Goal: Information Seeking & Learning: Learn about a topic

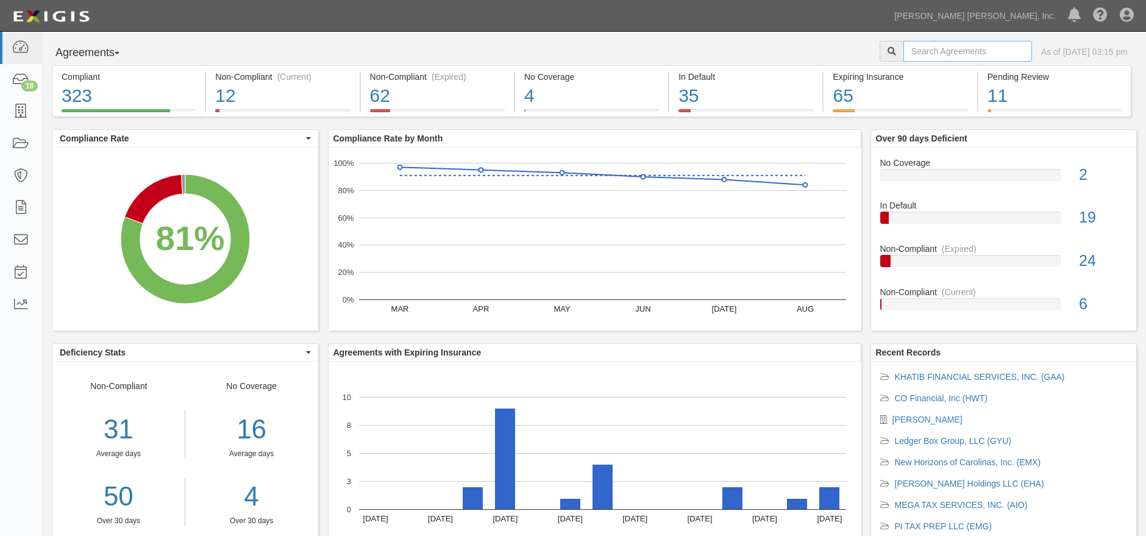
click at [976, 49] on input "text" at bounding box center [967, 51] width 129 height 21
type input "hbo"
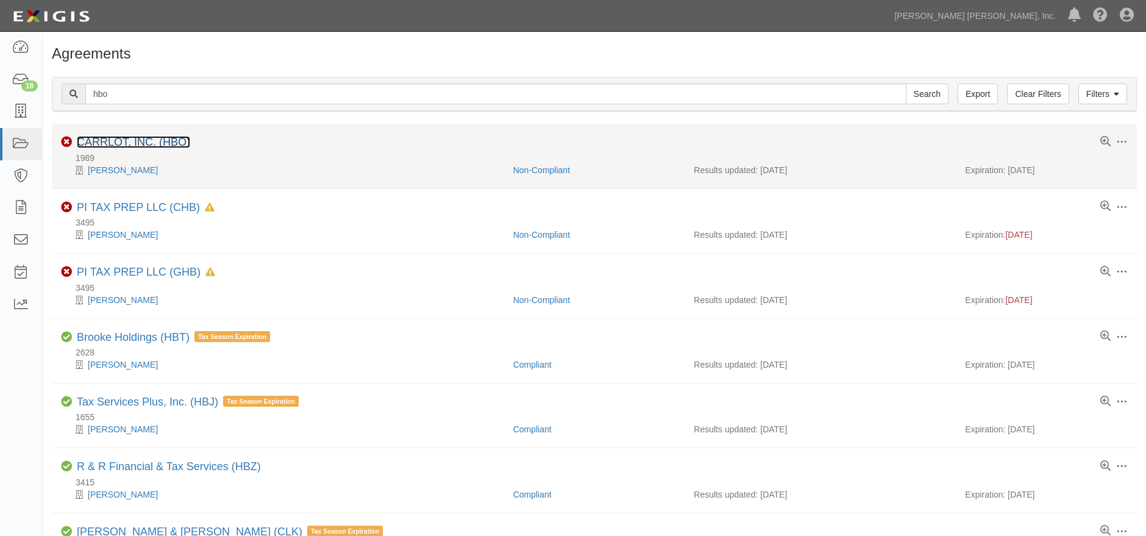
click at [148, 142] on link "CARRLOT, INC. (HBO)" at bounding box center [133, 142] width 113 height 12
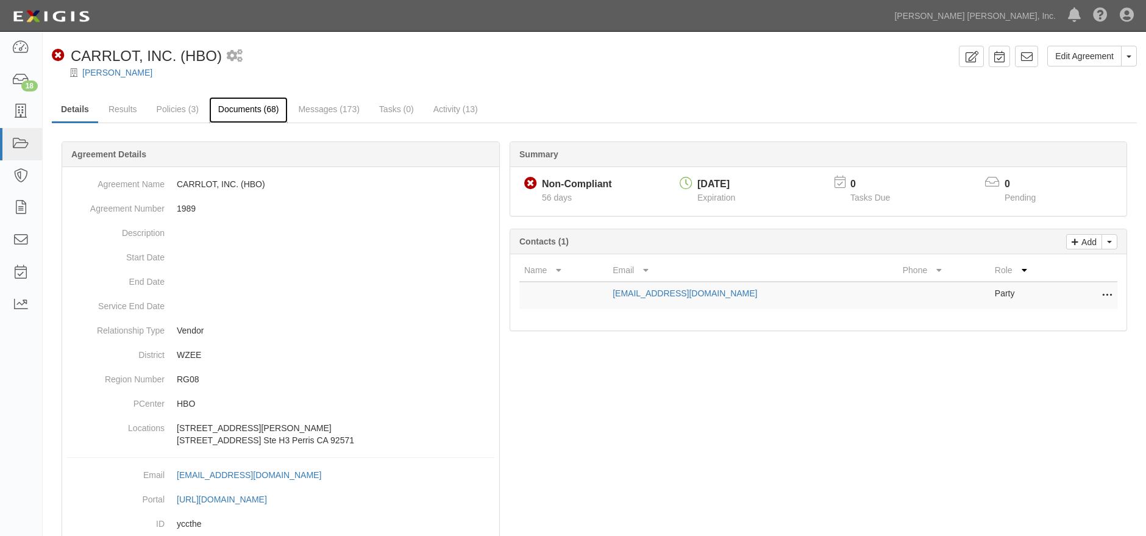
click at [259, 104] on link "Documents (68)" at bounding box center [248, 110] width 79 height 26
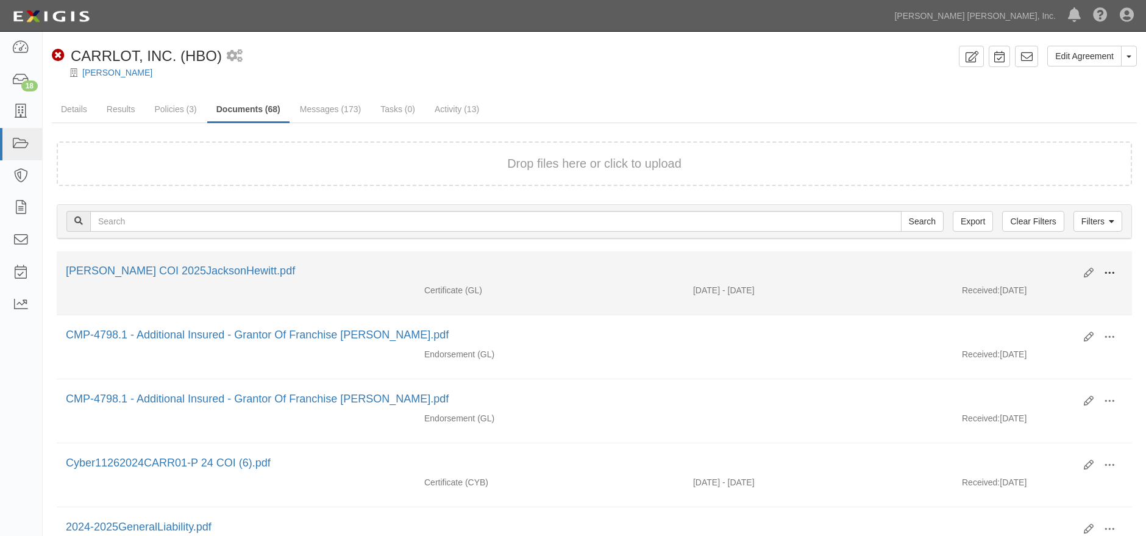
click at [1110, 268] on span at bounding box center [1109, 273] width 11 height 11
click at [1033, 286] on link "View" at bounding box center [1050, 291] width 96 height 22
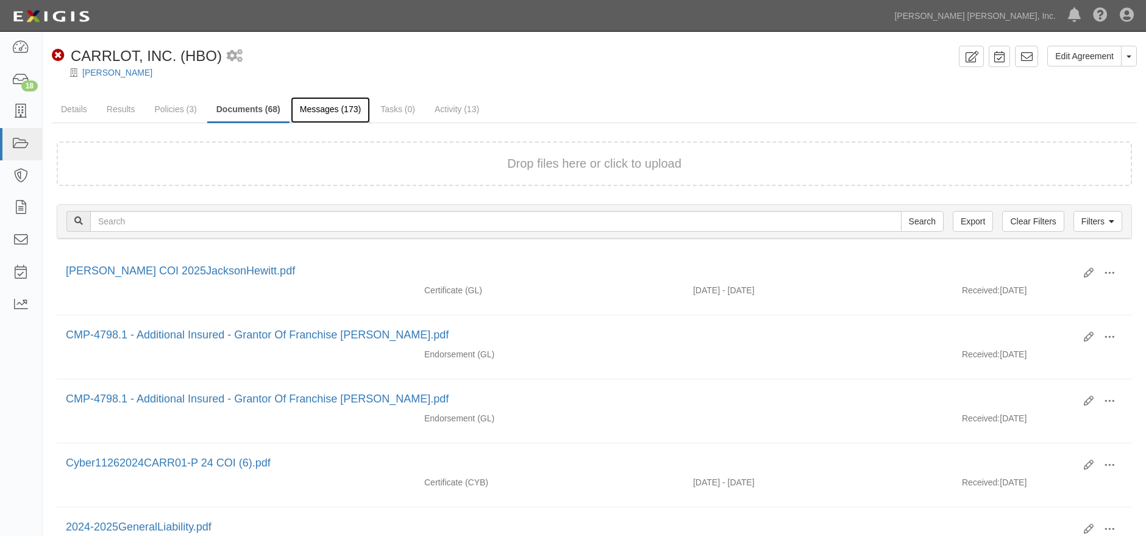
click at [319, 112] on link "Messages (173)" at bounding box center [330, 110] width 79 height 26
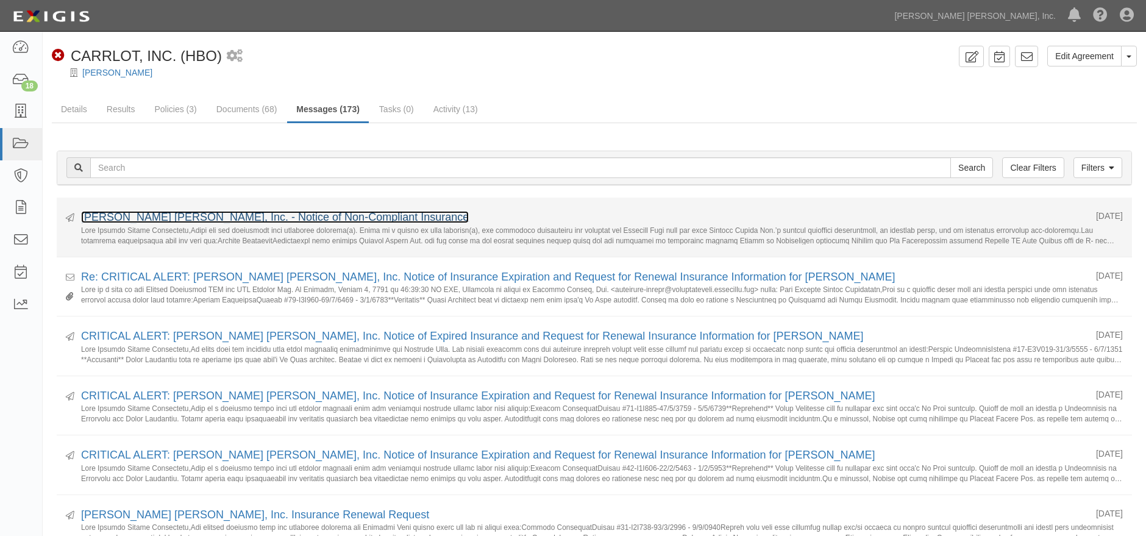
click at [277, 214] on link "[PERSON_NAME] [PERSON_NAME], Inc. - Notice of Non-Compliant Insurance" at bounding box center [275, 217] width 388 height 12
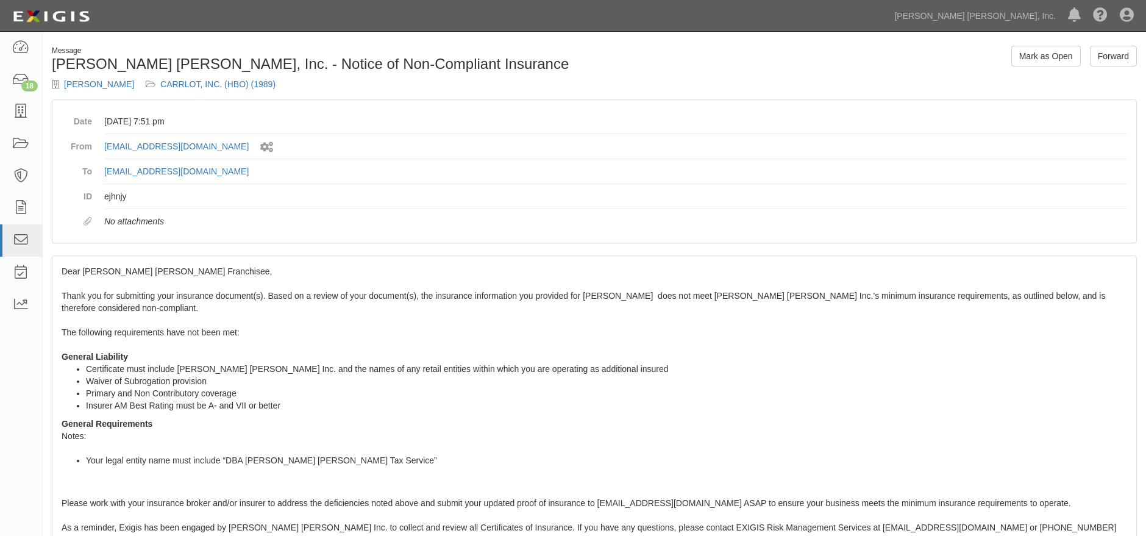
click at [834, 203] on dd "ejhnjy" at bounding box center [615, 196] width 1023 height 25
click at [29, 75] on icon at bounding box center [20, 80] width 17 height 14
click at [12, 73] on icon at bounding box center [20, 80] width 17 height 14
click at [24, 73] on icon at bounding box center [20, 80] width 17 height 14
